Goal: Check status: Check status

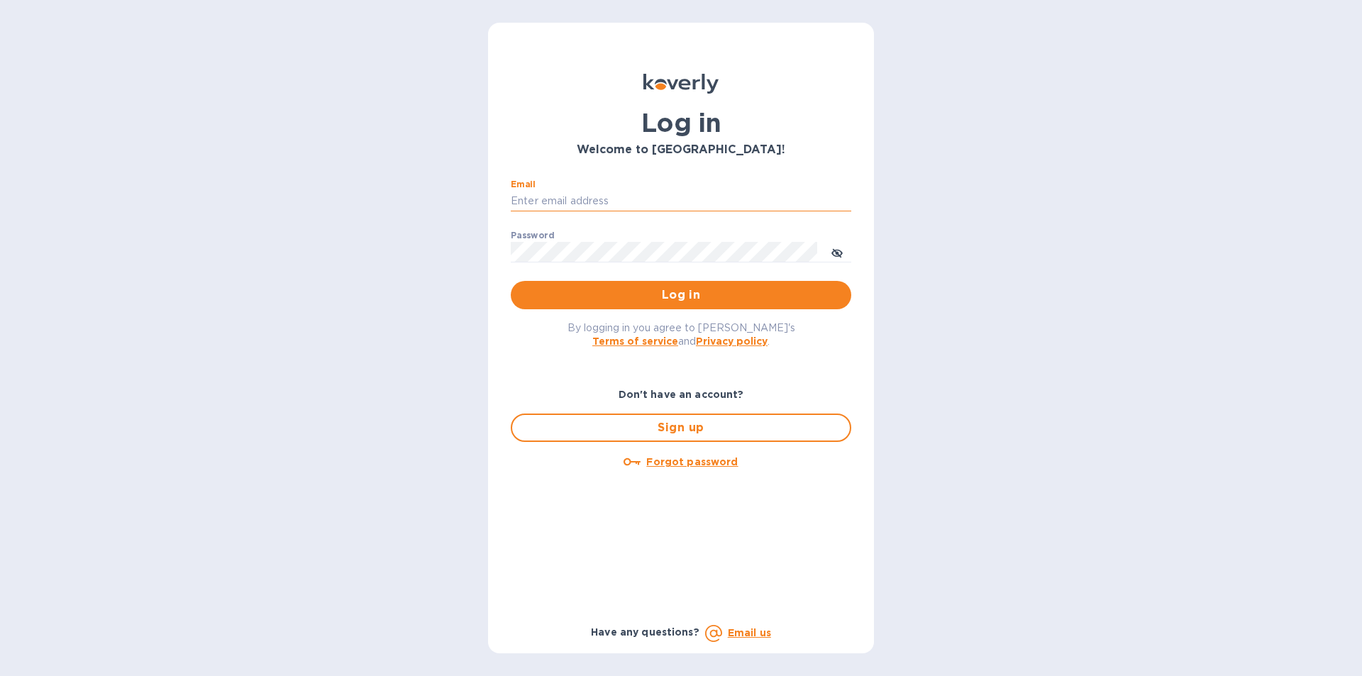
click at [534, 195] on input "Email" at bounding box center [681, 201] width 341 height 21
type input "lilianai@vianderfoods.com"
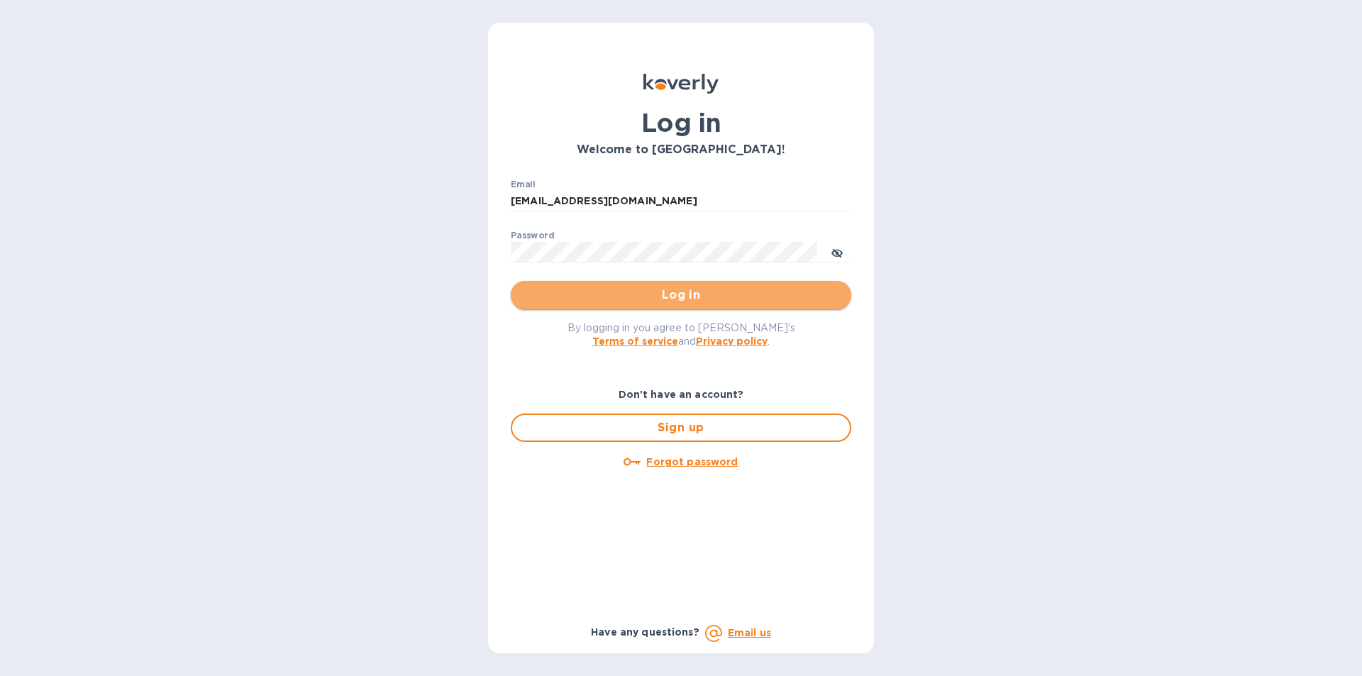
click at [694, 294] on span "Log in" at bounding box center [681, 295] width 318 height 17
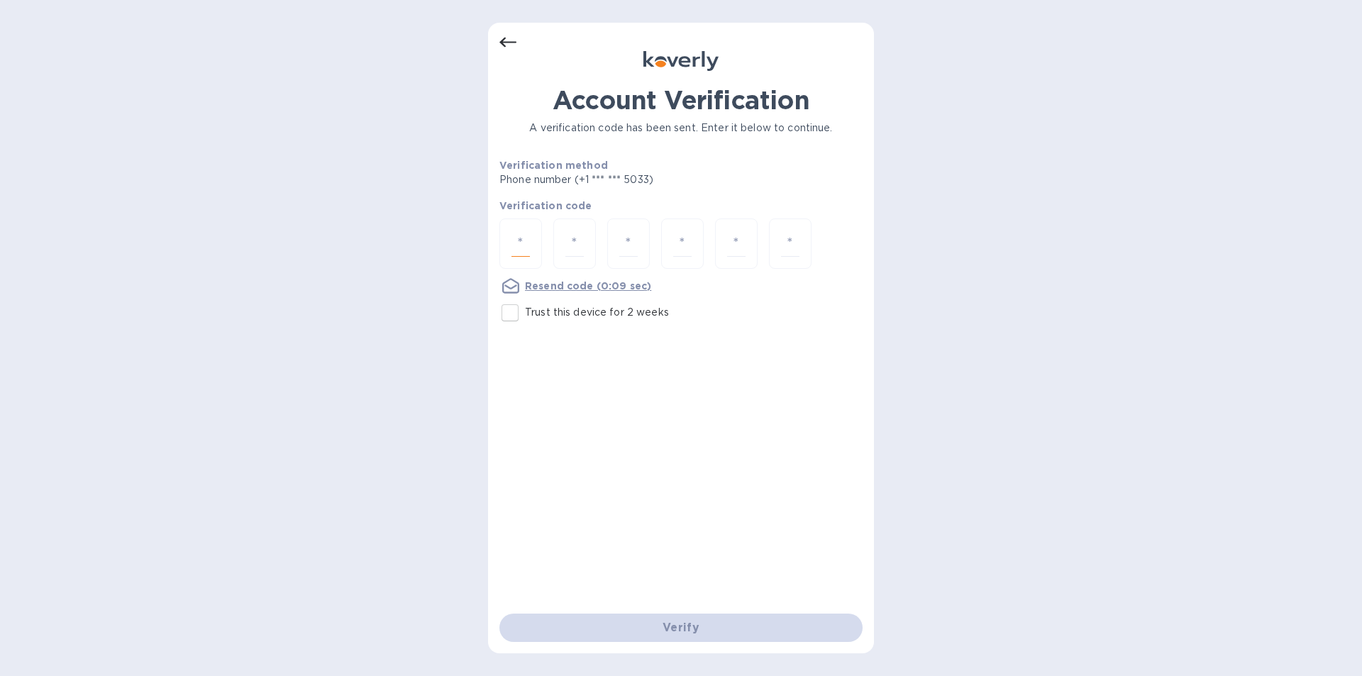
click at [520, 238] on input "number" at bounding box center [521, 244] width 18 height 26
type input "2"
type input "3"
type input "2"
type input "4"
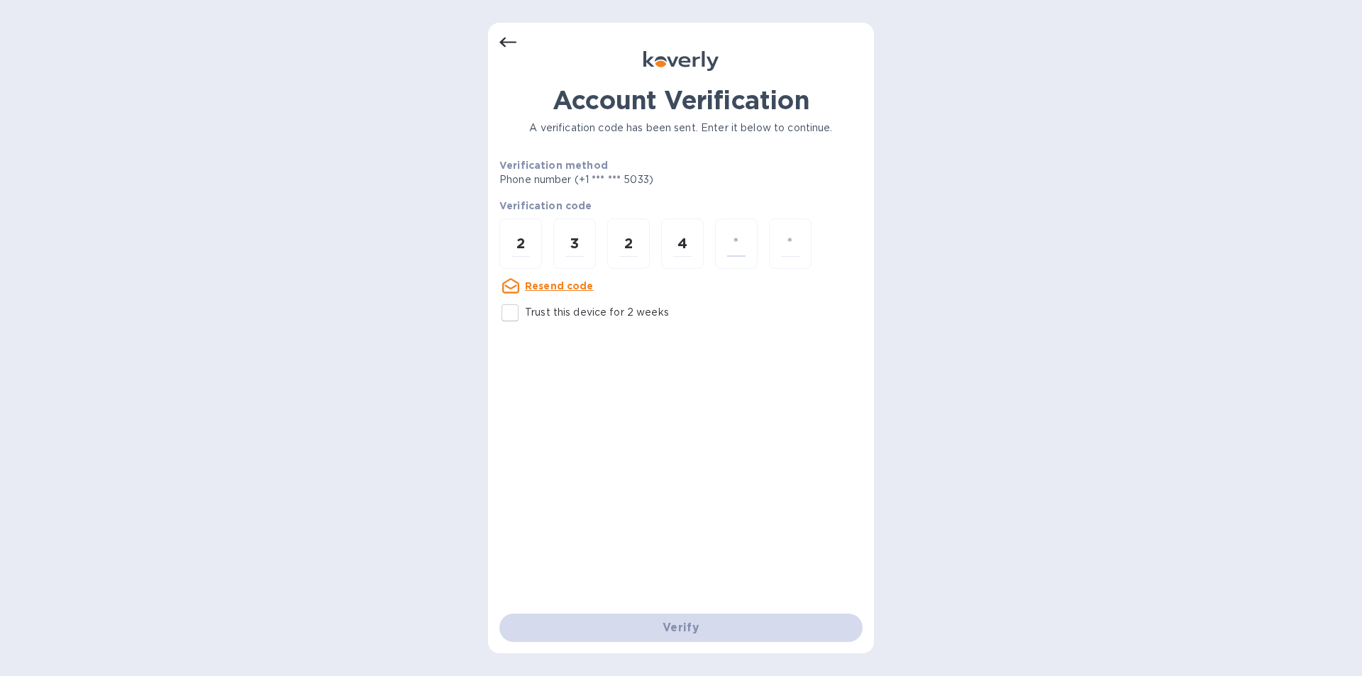
type input "5"
type input "4"
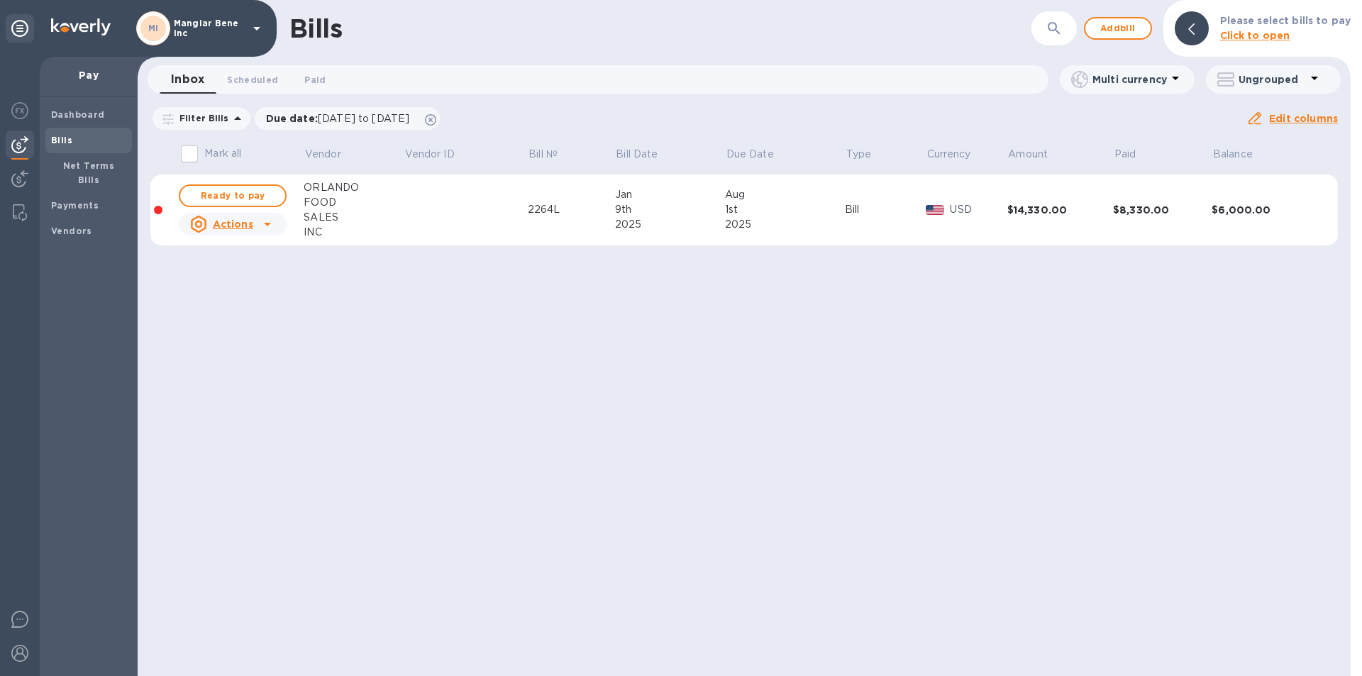
click at [256, 29] on icon at bounding box center [256, 29] width 7 height 4
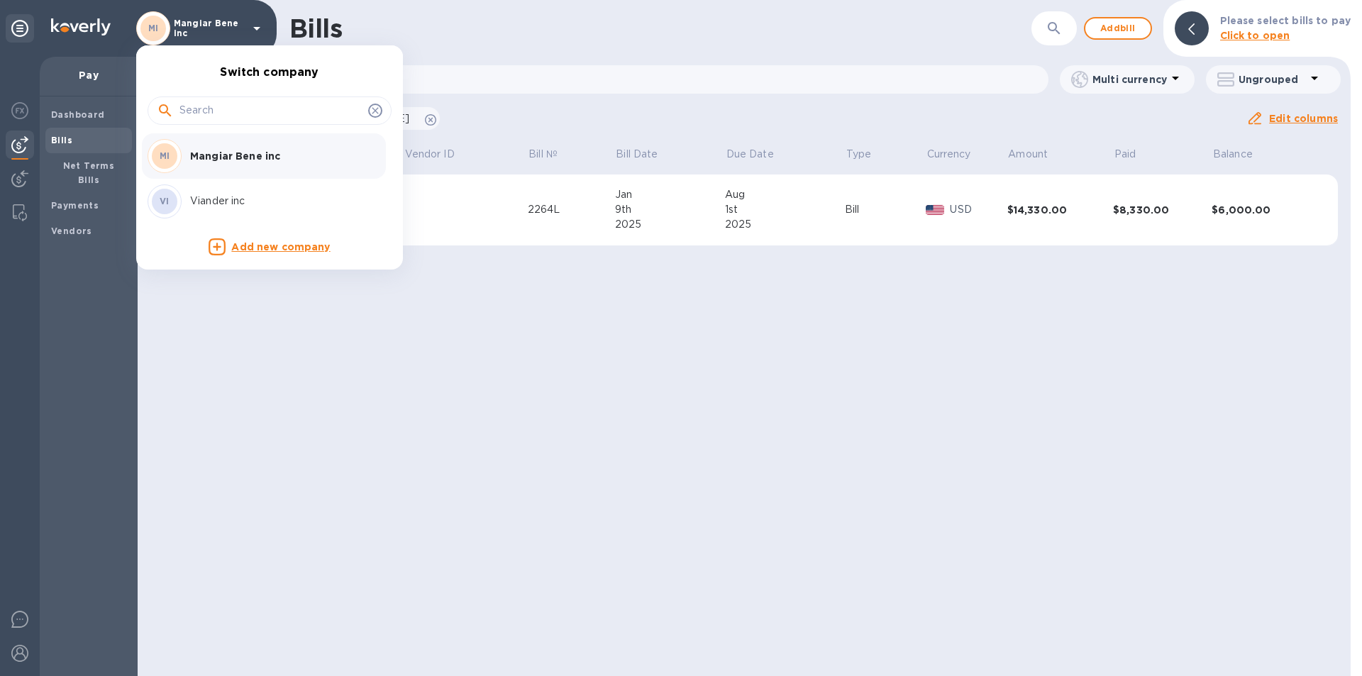
click at [238, 201] on p "Viander inc" at bounding box center [279, 201] width 179 height 15
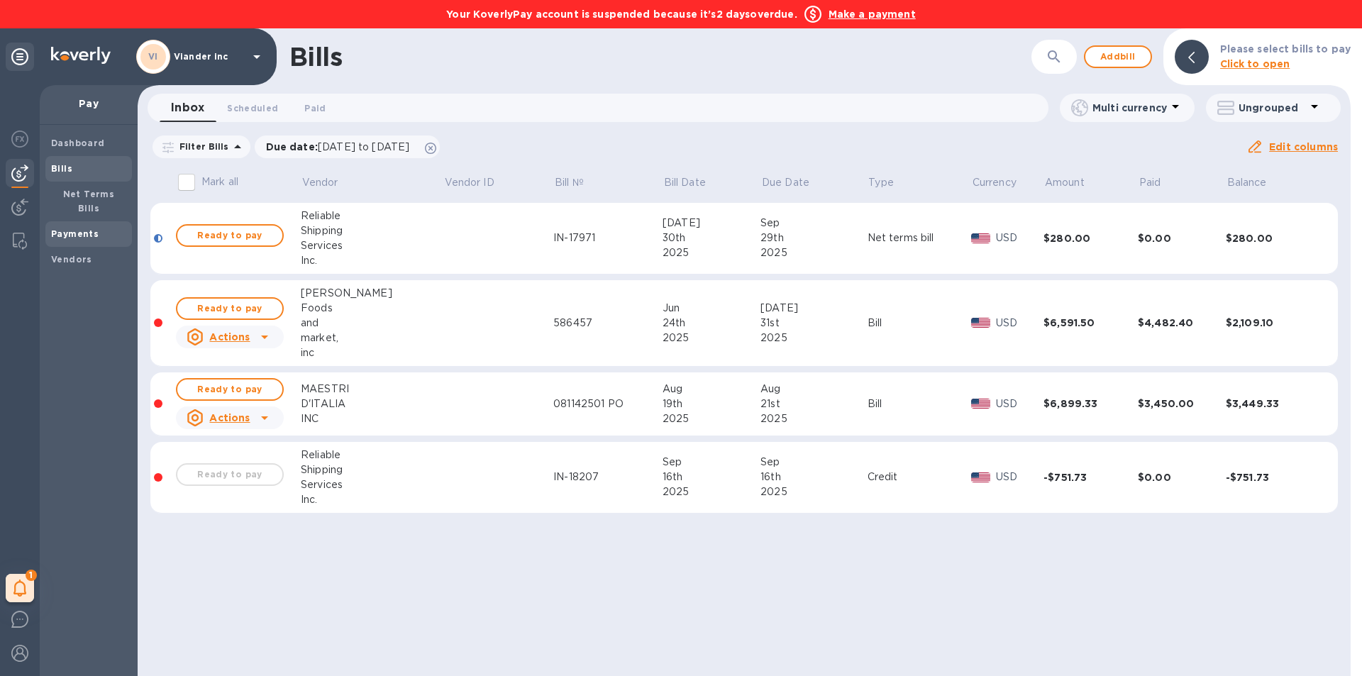
click at [92, 228] on b "Payments" at bounding box center [75, 233] width 48 height 11
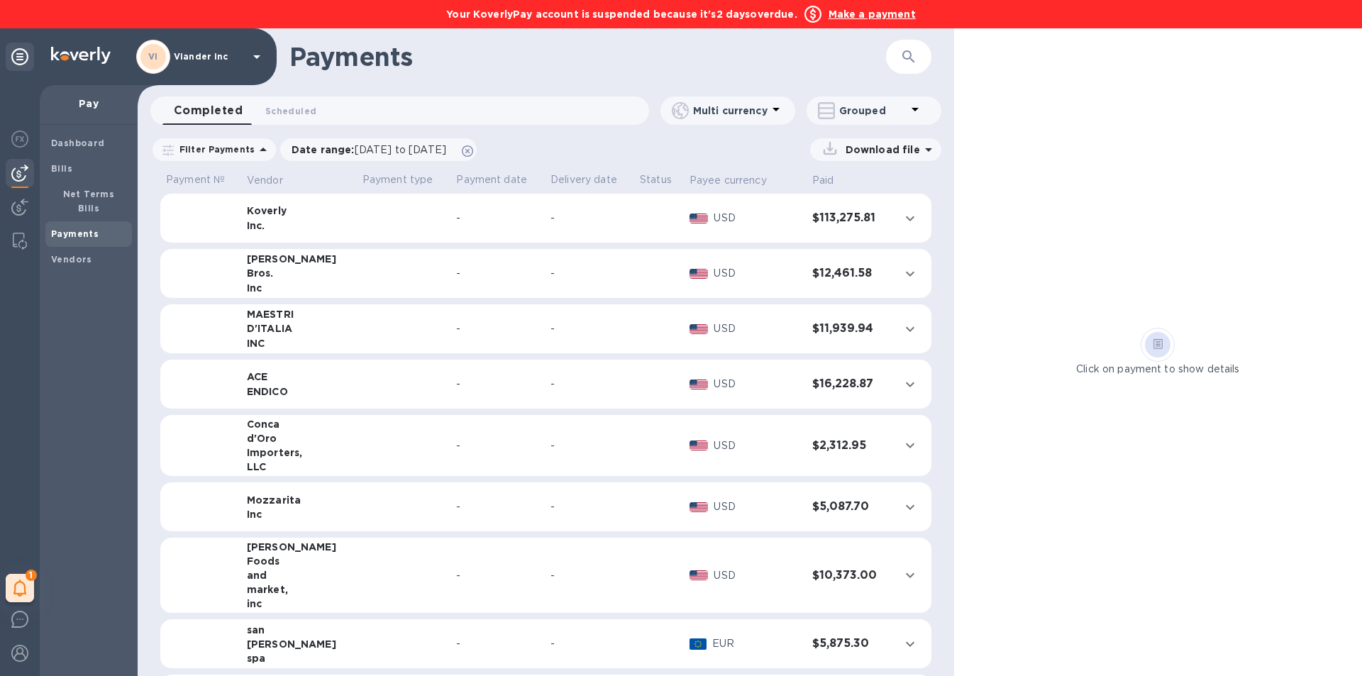
click at [96, 227] on span "Payments" at bounding box center [88, 234] width 75 height 14
click at [294, 111] on span "Scheduled 0" at bounding box center [290, 111] width 51 height 15
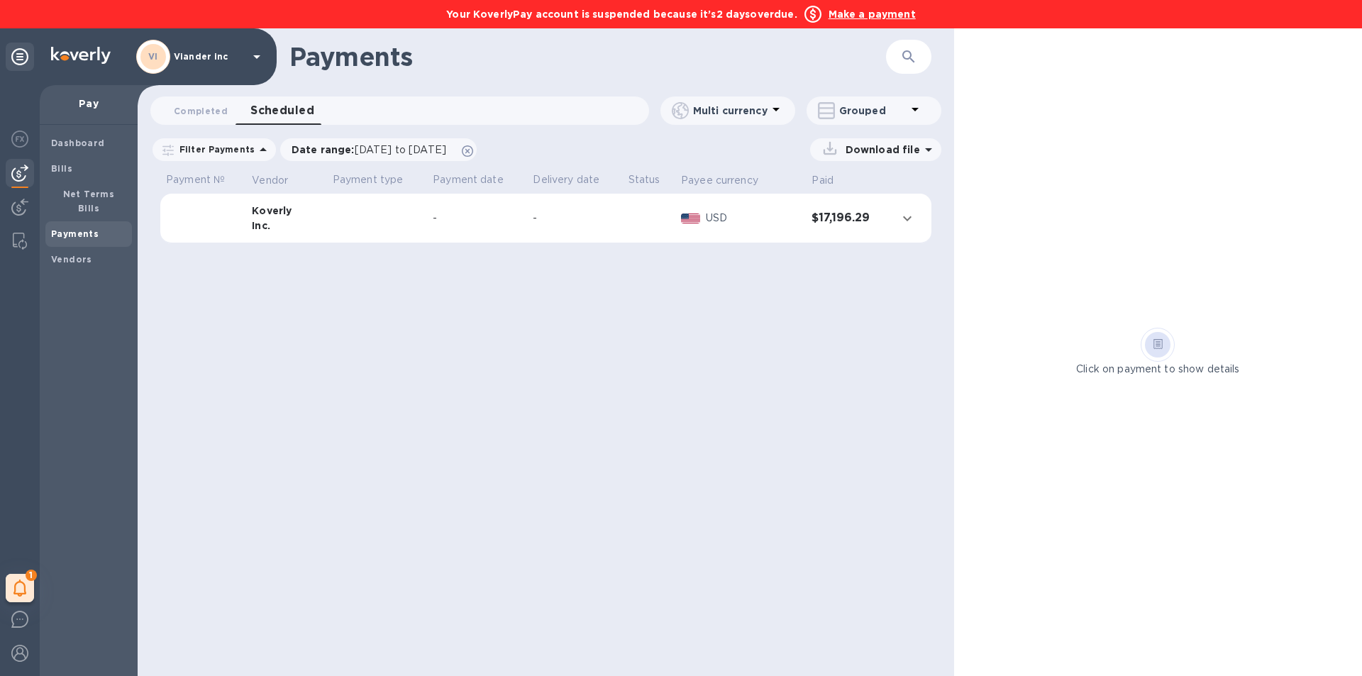
click at [361, 229] on td at bounding box center [377, 219] width 100 height 50
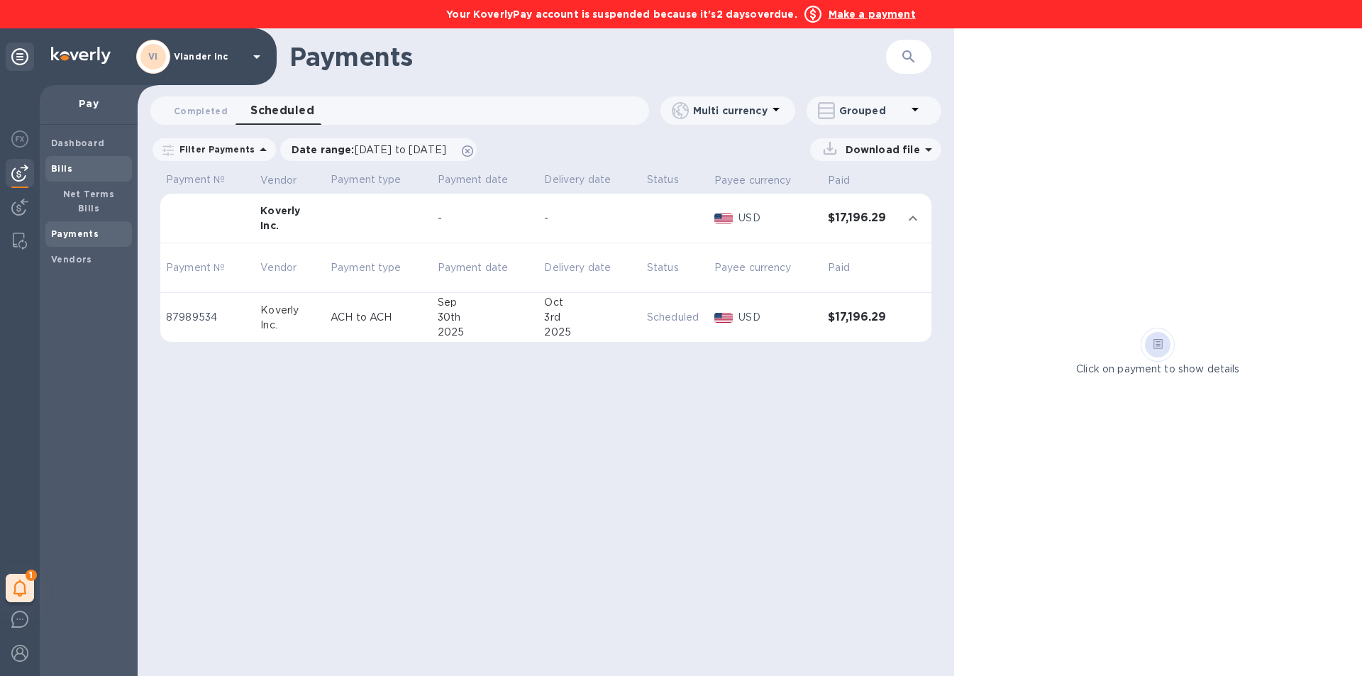
click at [75, 167] on span "Bills" at bounding box center [88, 169] width 75 height 14
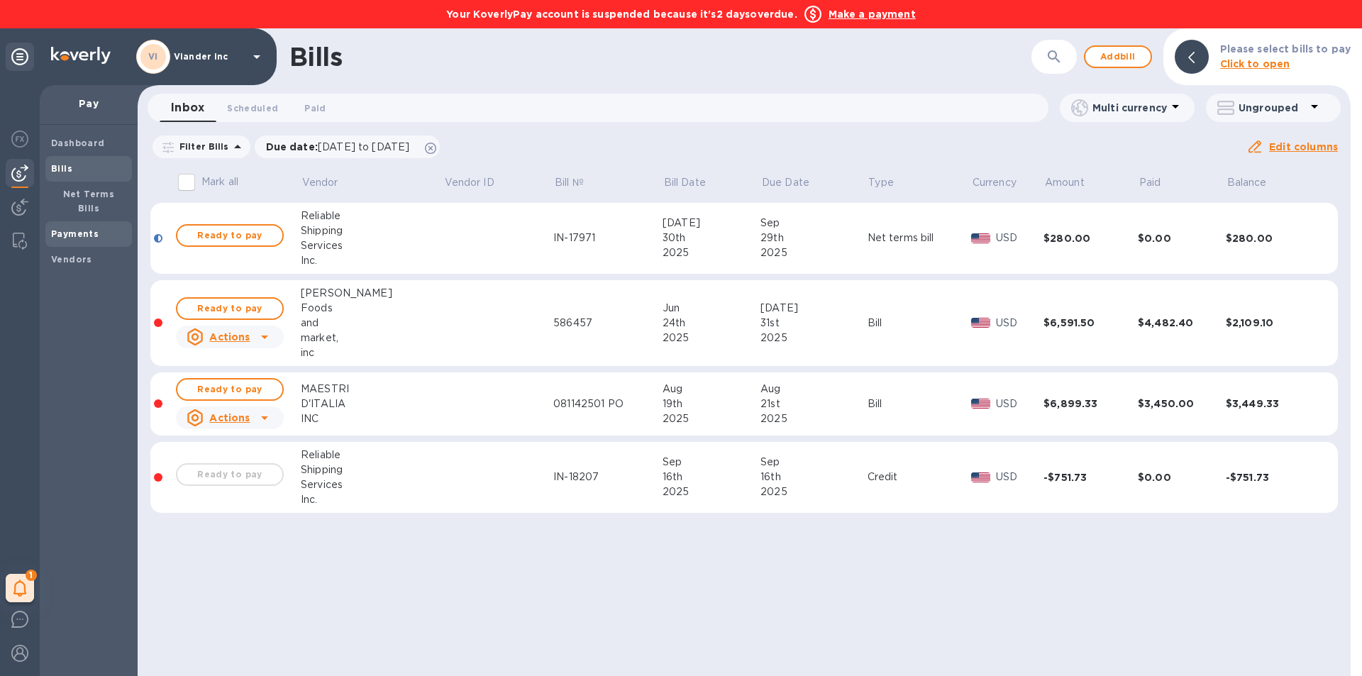
click at [94, 228] on b "Payments" at bounding box center [75, 233] width 48 height 11
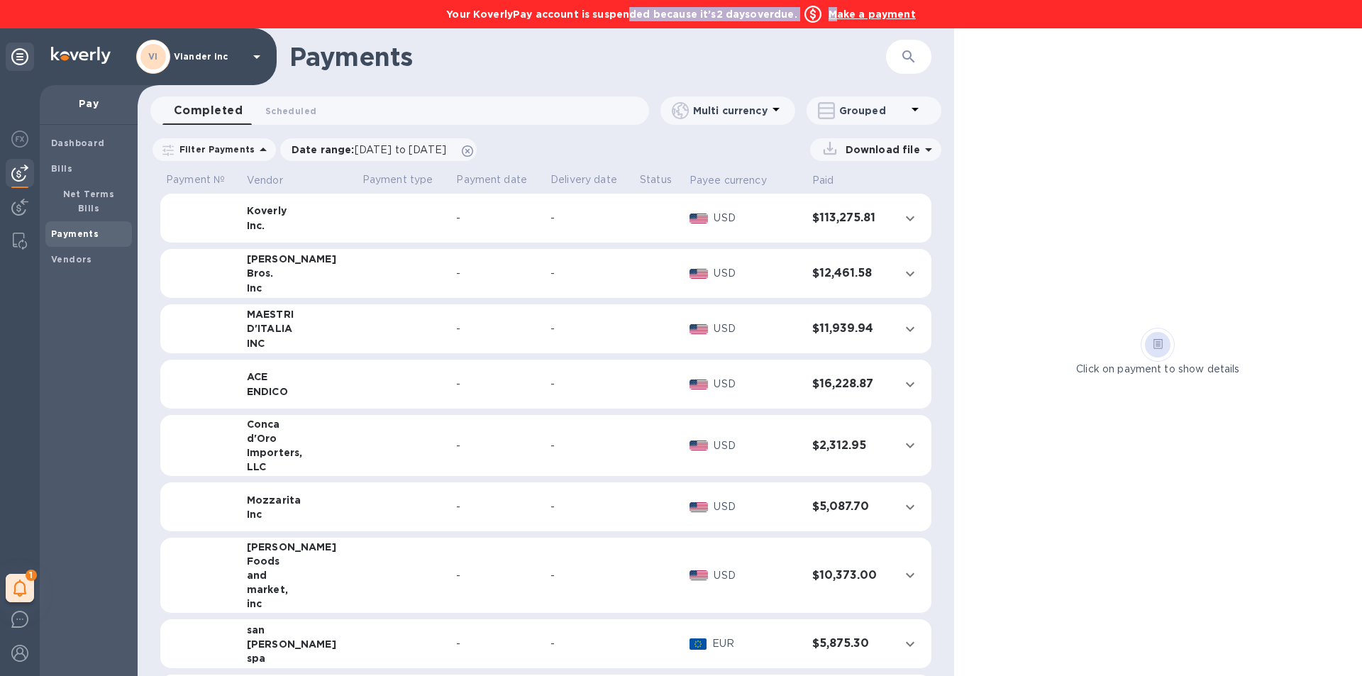
drag, startPoint x: 837, startPoint y: 13, endPoint x: 649, endPoint y: 45, distance: 191.5
click at [630, 16] on div "Your KoverlyPay account is suspended because it’s 2 days overdue. Make a payment" at bounding box center [681, 14] width 1362 height 28
click at [652, 53] on h1 "Payments" at bounding box center [588, 57] width 597 height 30
